Goal: Information Seeking & Learning: Learn about a topic

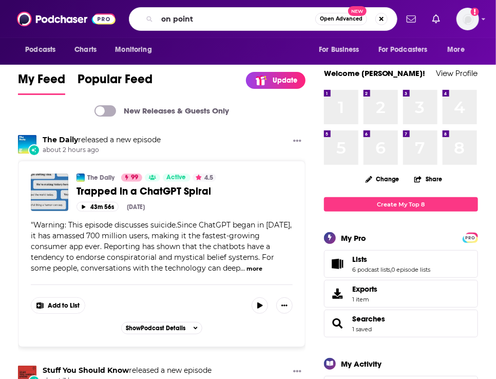
type input "on point"
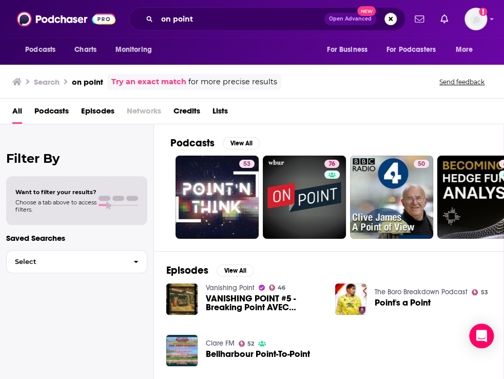
click at [415, 139] on div "Podcasts View All" at bounding box center [336, 146] width 333 height 19
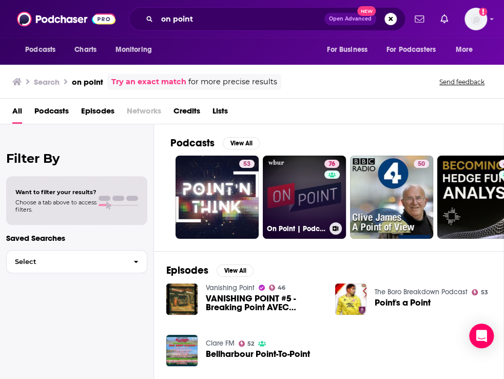
click at [291, 172] on link "76 On Point | Podcast" at bounding box center [304, 197] width 83 height 83
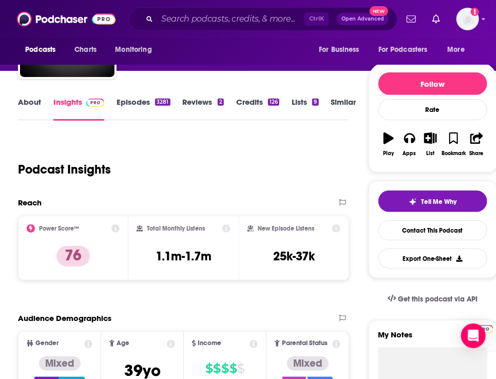
scroll to position [94, 0]
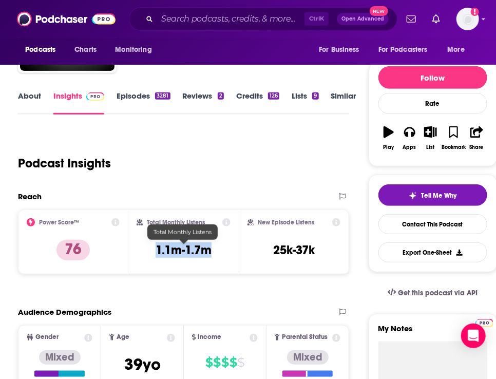
drag, startPoint x: 156, startPoint y: 248, endPoint x: 208, endPoint y: 249, distance: 52.9
click at [208, 249] on h3 "1.1m-1.7m" at bounding box center [184, 249] width 56 height 15
copy h3 "1.1m-1.7m"
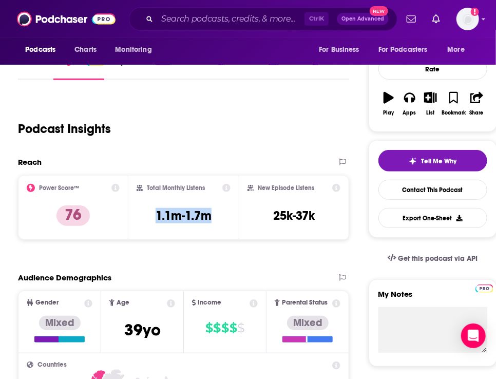
scroll to position [0, 0]
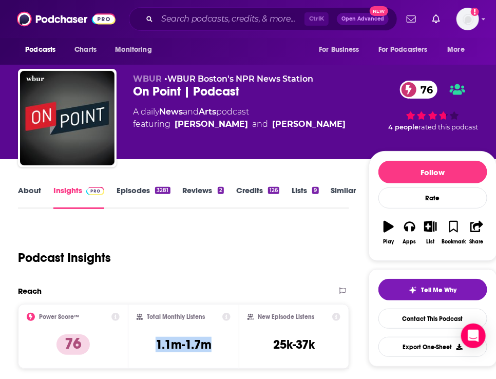
click at [201, 269] on div "Podcast Insights" at bounding box center [179, 251] width 323 height 52
click at [227, 318] on icon at bounding box center [227, 317] width 8 height 8
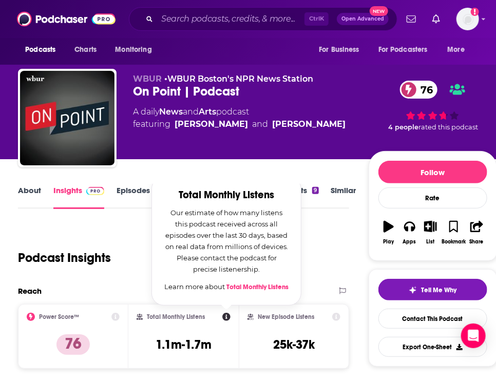
click at [307, 271] on div "Podcast Insights" at bounding box center [179, 251] width 323 height 52
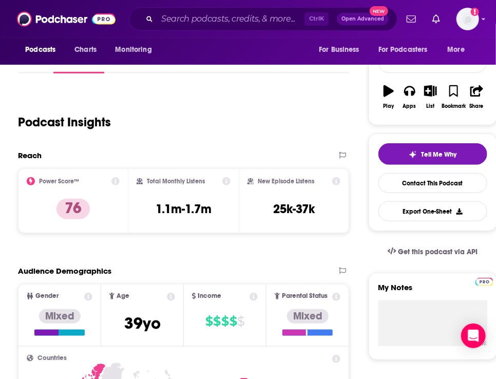
scroll to position [137, 0]
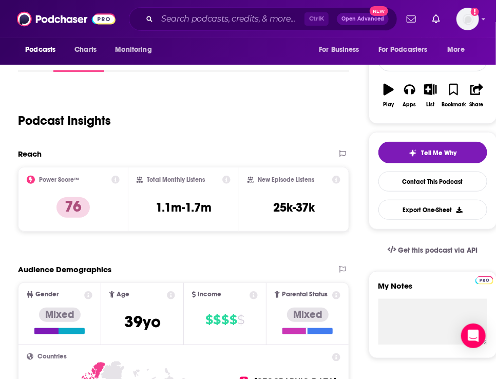
click at [115, 177] on icon at bounding box center [115, 180] width 8 height 8
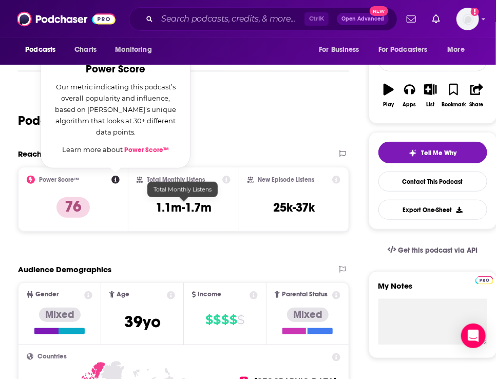
click at [192, 210] on h3 "1.1m-1.7m" at bounding box center [184, 207] width 56 height 15
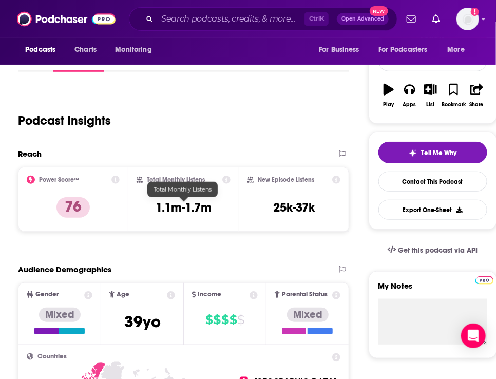
click at [183, 208] on h3 "1.1m-1.7m" at bounding box center [184, 207] width 56 height 15
click at [186, 207] on h3 "1.1m-1.7m" at bounding box center [184, 207] width 56 height 15
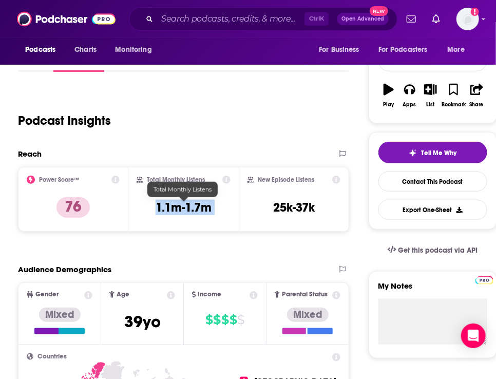
click at [186, 207] on h3 "1.1m-1.7m" at bounding box center [184, 207] width 56 height 15
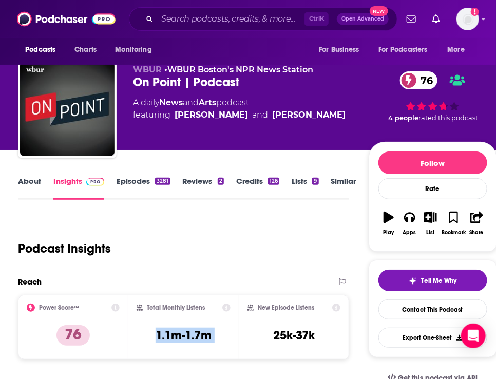
scroll to position [8, 0]
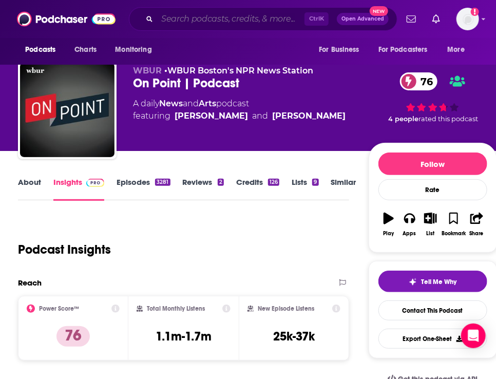
click at [197, 16] on input "Search podcasts, credits, & more..." at bounding box center [230, 19] width 147 height 16
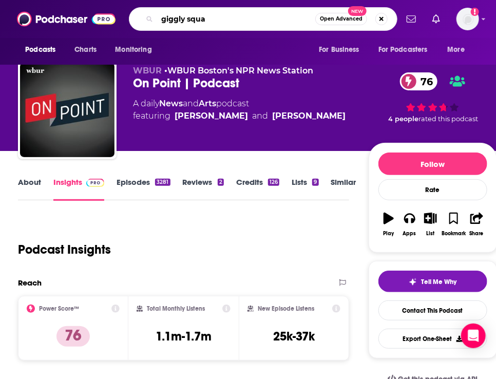
type input "giggly squad"
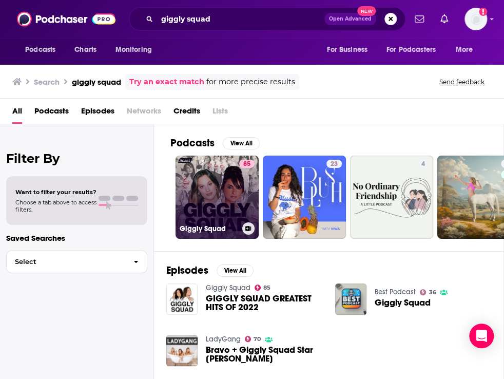
click at [203, 198] on link "85 Giggly Squad" at bounding box center [217, 197] width 83 height 83
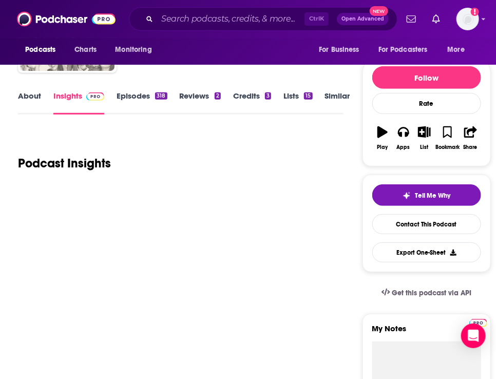
scroll to position [96, 0]
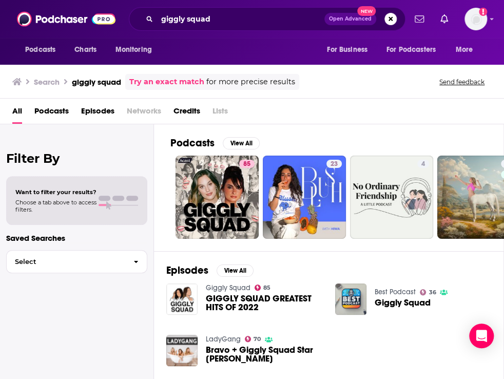
click at [413, 130] on div "Podcasts View All 85 23 4 2" at bounding box center [337, 187] width 334 height 127
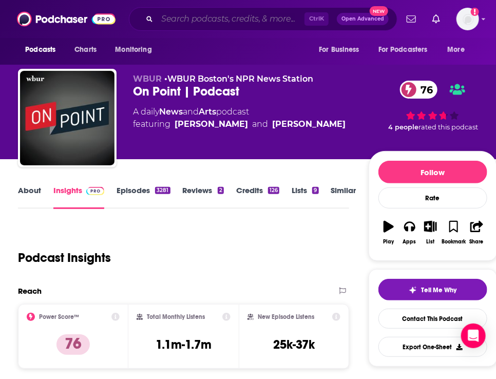
click at [236, 16] on input "Search podcasts, credits, & more..." at bounding box center [230, 19] width 147 height 16
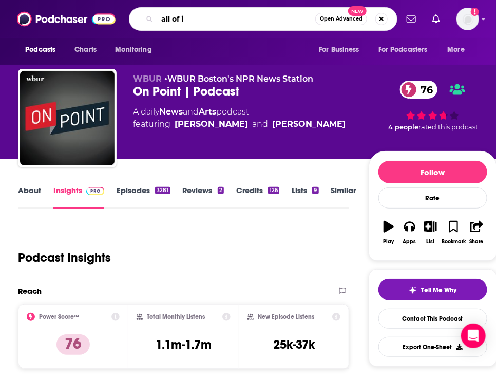
type input "all of it"
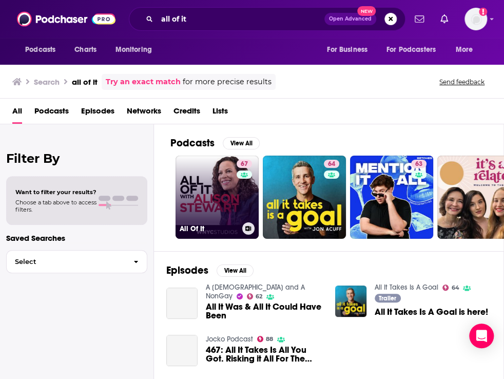
click at [199, 172] on link "67 All Of It" at bounding box center [217, 197] width 83 height 83
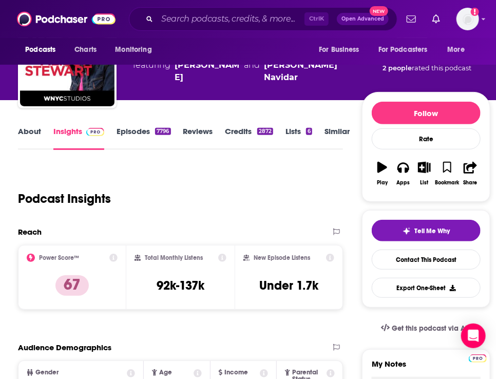
scroll to position [60, 0]
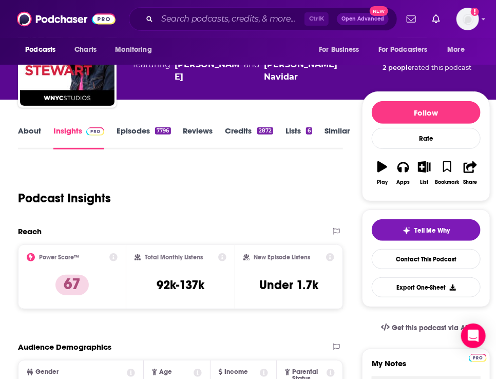
click at [104, 268] on div "Power Score™ 67" at bounding box center [72, 276] width 91 height 47
